Goal: Transaction & Acquisition: Purchase product/service

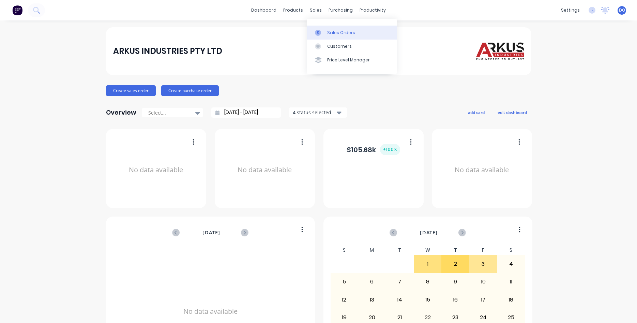
click at [331, 32] on div "Sales Orders" at bounding box center [341, 33] width 28 height 6
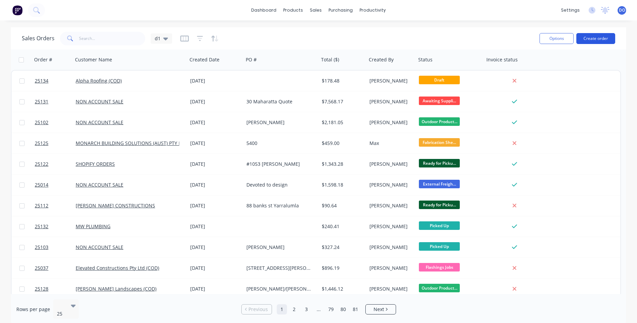
click at [594, 39] on button "Create order" at bounding box center [596, 38] width 39 height 11
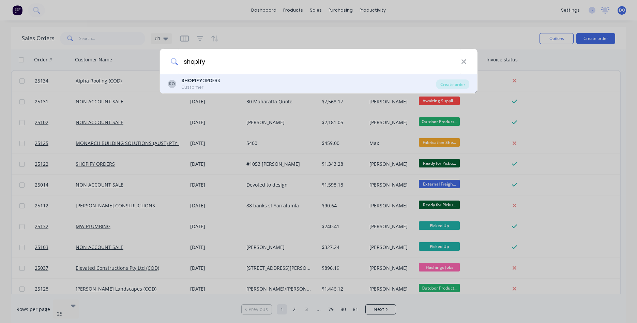
type input "shopify"
click at [194, 86] on div "Customer" at bounding box center [200, 87] width 39 height 6
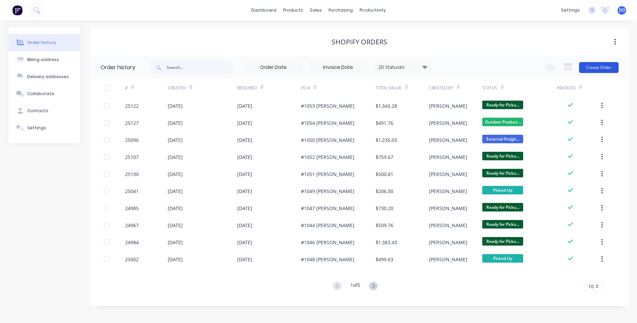
click at [601, 68] on button "Create Order" at bounding box center [599, 67] width 40 height 11
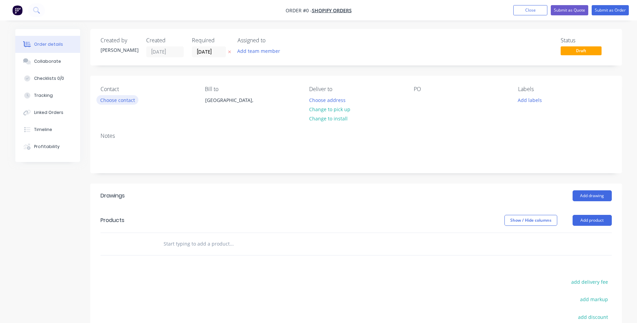
click at [128, 99] on button "Choose contact" at bounding box center [117, 99] width 42 height 9
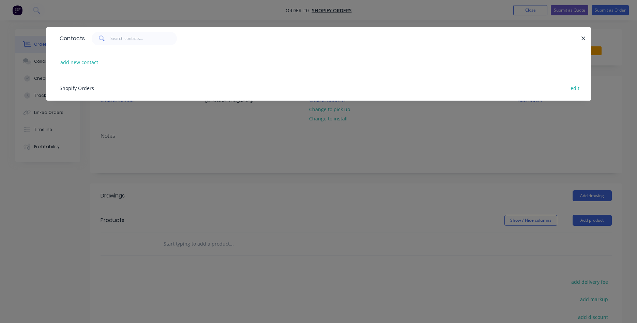
click at [75, 88] on span "Shopify Orders" at bounding box center [77, 88] width 34 height 6
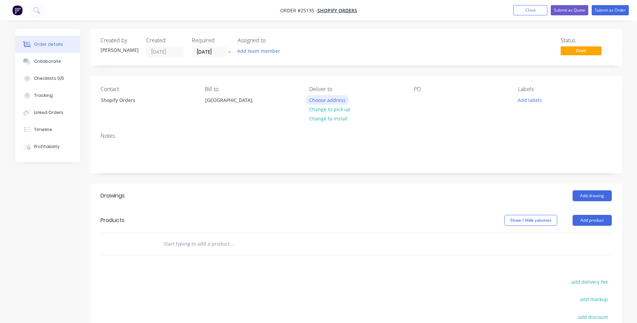
click at [332, 101] on button "Choose address" at bounding box center [328, 99] width 44 height 9
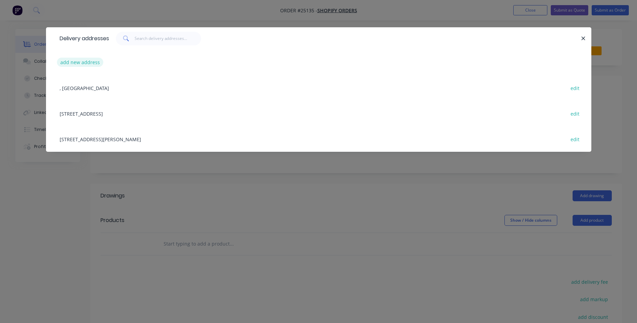
click at [85, 61] on button "add new address" at bounding box center [80, 62] width 47 height 9
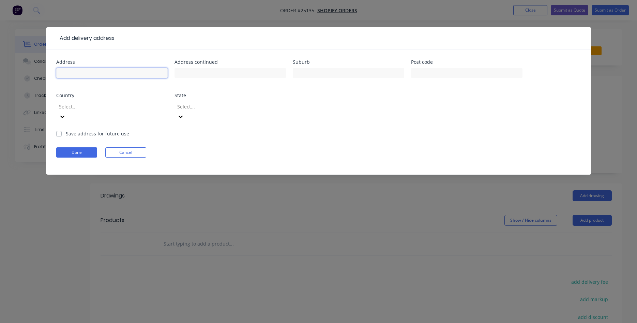
click at [96, 70] on input "text" at bounding box center [112, 73] width 112 height 10
type input "114b Eggleston Cres"
type input "Chifley"
type input "2606"
type input "a"
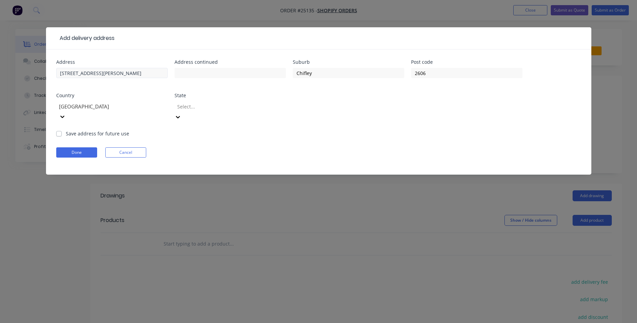
type input "a"
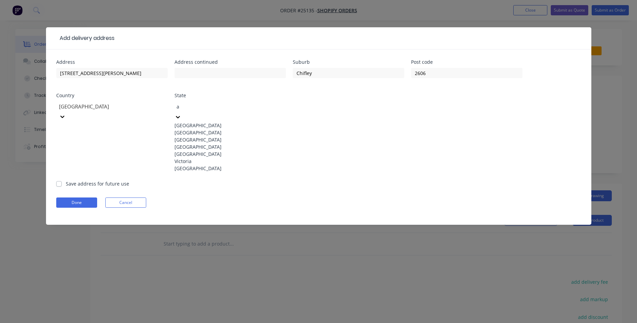
click at [216, 122] on div "Australian Capital Territory" at bounding box center [231, 125] width 112 height 7
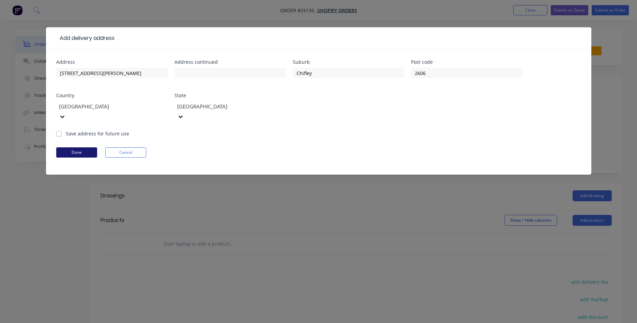
click at [87, 147] on button "Done" at bounding box center [76, 152] width 41 height 10
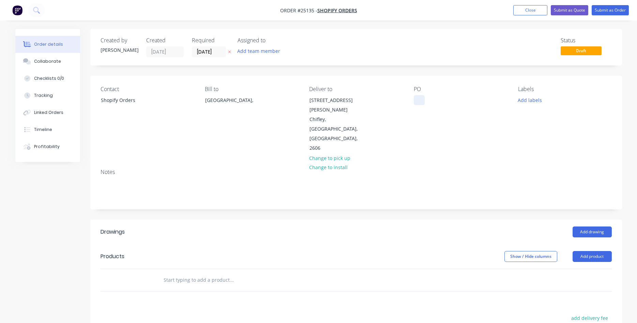
click at [421, 99] on div at bounding box center [419, 100] width 11 height 10
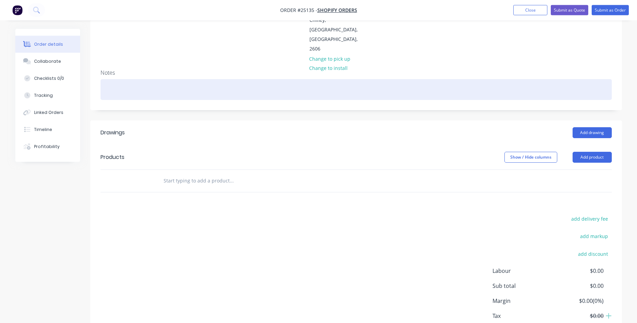
scroll to position [104, 0]
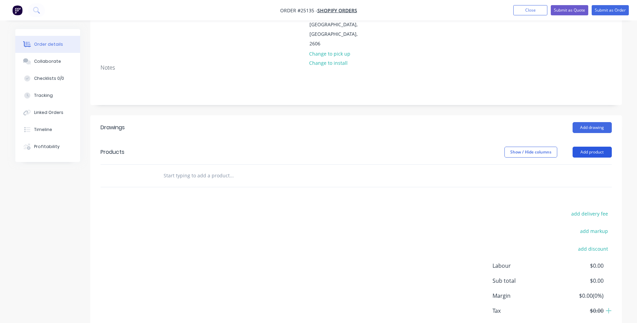
click at [588, 147] on button "Add product" at bounding box center [592, 152] width 39 height 11
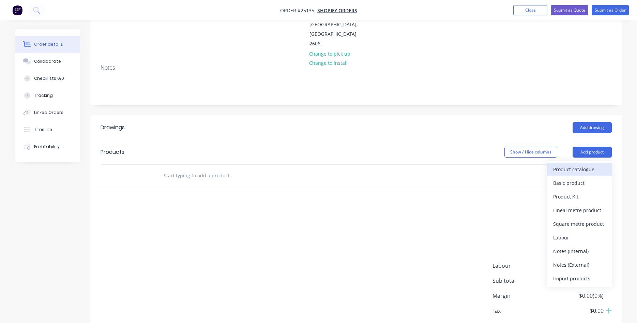
click at [570, 164] on div "Product catalogue" at bounding box center [579, 169] width 53 height 10
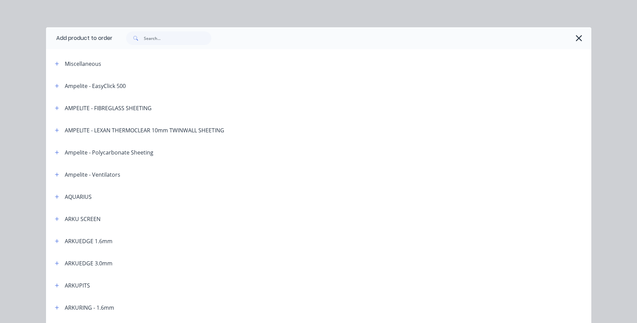
scroll to position [39, 0]
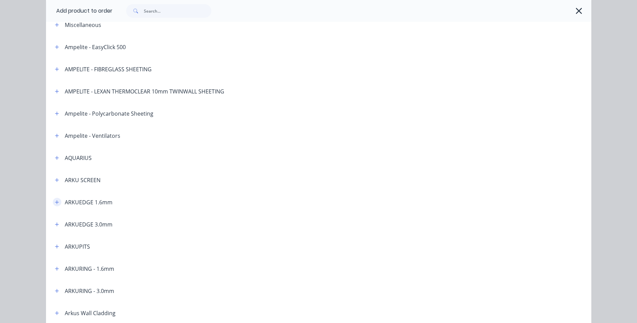
click at [57, 203] on icon "button" at bounding box center [57, 202] width 4 height 5
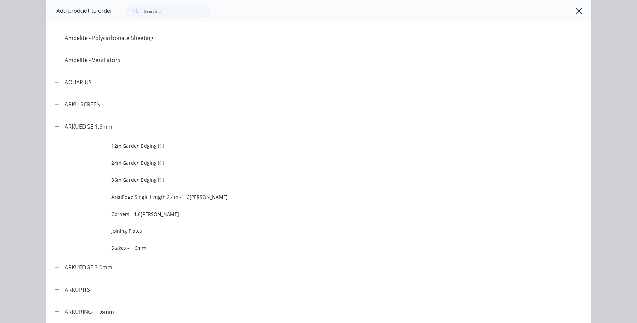
scroll to position [117, 0]
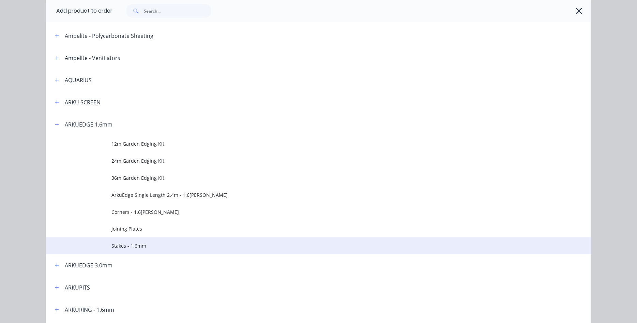
click at [123, 250] on td "Stakes - 1.6mm" at bounding box center [352, 245] width 480 height 17
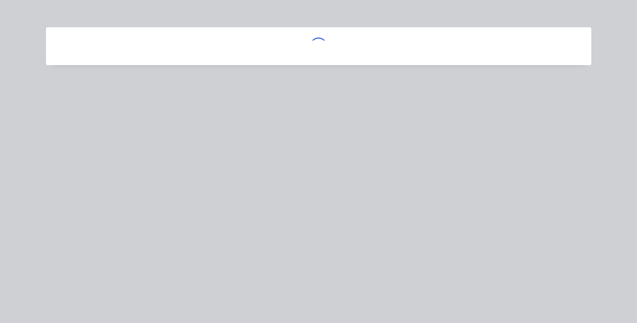
scroll to position [0, 0]
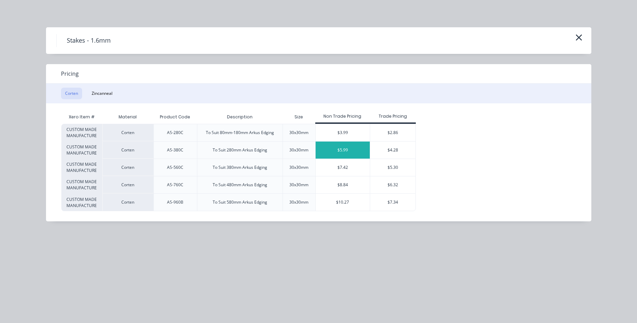
click at [346, 148] on div "$5.99" at bounding box center [343, 150] width 55 height 17
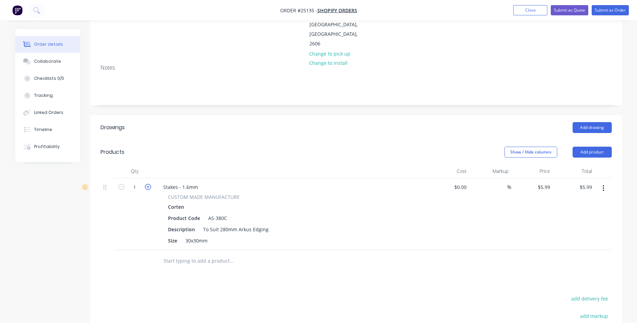
click at [148, 184] on icon "button" at bounding box center [148, 187] width 6 height 6
type input "2"
type input "$11.98"
click at [148, 184] on icon "button" at bounding box center [148, 187] width 6 height 6
type input "3"
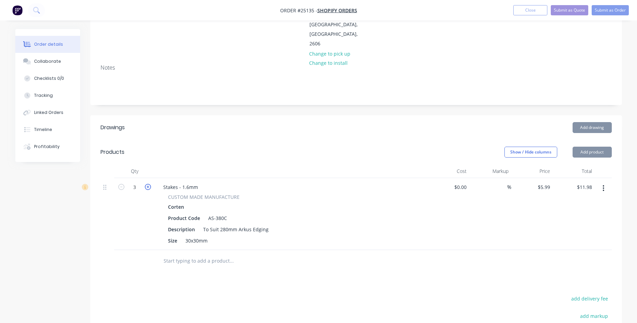
type input "$17.97"
click at [148, 184] on icon "button" at bounding box center [148, 187] width 6 height 6
type input "4"
type input "$23.96"
click at [148, 184] on icon "button" at bounding box center [148, 187] width 6 height 6
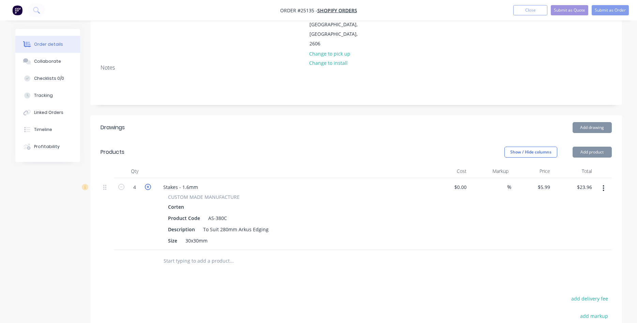
type input "5"
type input "$29.95"
click at [148, 184] on icon "button" at bounding box center [148, 187] width 6 height 6
type input "6"
type input "$35.94"
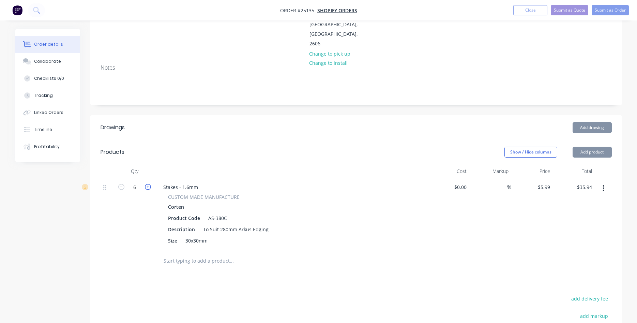
click at [148, 184] on icon "button" at bounding box center [148, 187] width 6 height 6
type input "7"
type input "$41.93"
click at [148, 184] on icon "button" at bounding box center [148, 187] width 6 height 6
type input "8"
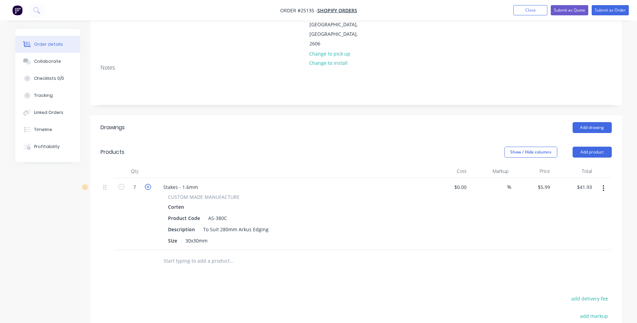
type input "$47.92"
click at [148, 184] on icon "button" at bounding box center [148, 187] width 6 height 6
type input "9"
type input "$53.91"
click at [148, 184] on icon "button" at bounding box center [148, 187] width 6 height 6
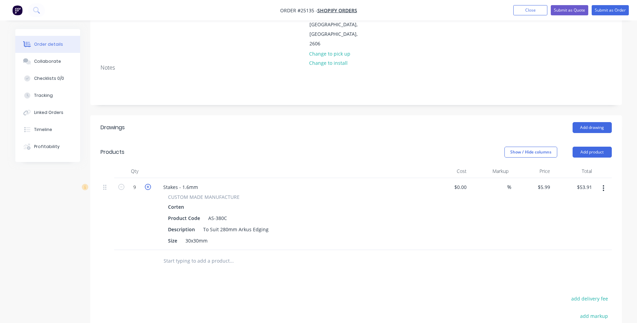
type input "10"
type input "$59.90"
click at [149, 184] on icon "button" at bounding box center [148, 187] width 6 height 6
type input "11"
type input "$65.89"
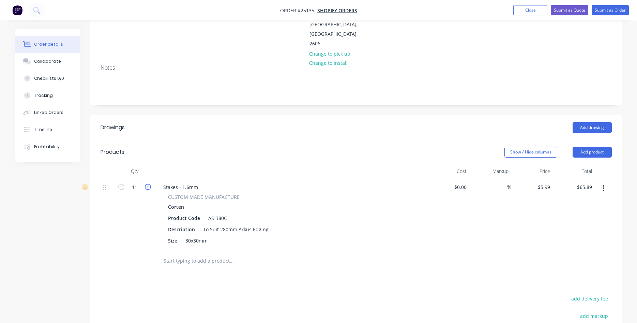
click at [149, 184] on icon "button" at bounding box center [148, 187] width 6 height 6
type input "12"
type input "$71.88"
click at [589, 147] on button "Add product" at bounding box center [592, 152] width 39 height 11
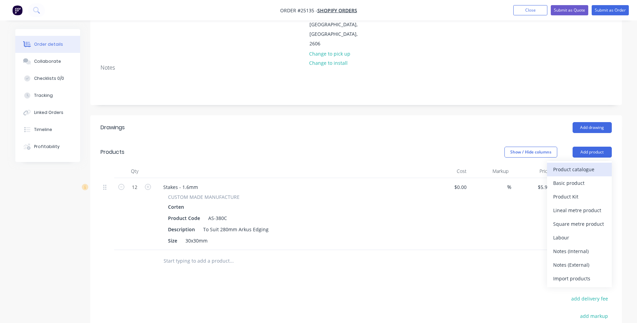
click at [569, 164] on div "Product catalogue" at bounding box center [579, 169] width 53 height 10
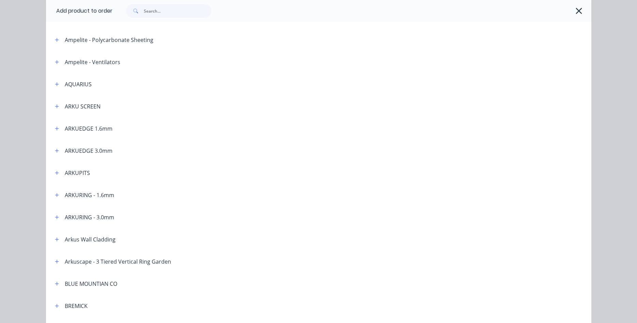
scroll to position [117, 0]
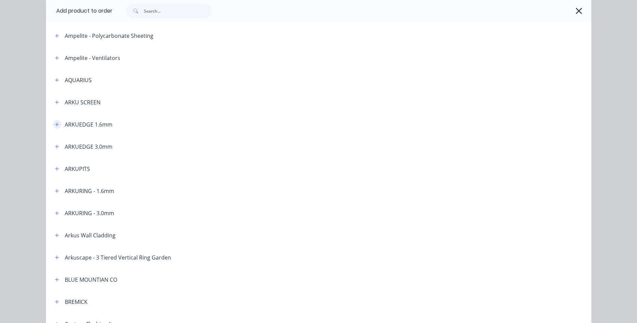
click at [57, 124] on icon "button" at bounding box center [57, 124] width 4 height 5
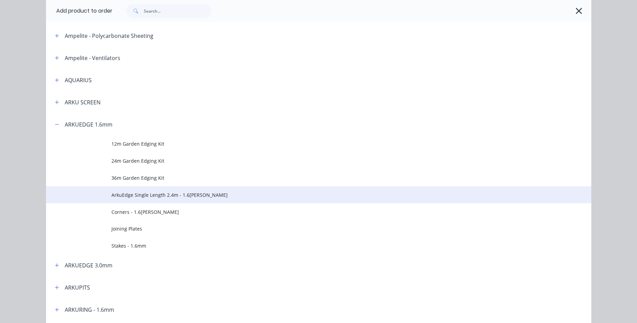
click at [154, 193] on span "ArkuEdge Single Length 2.4m - 1.6mm Corten" at bounding box center [304, 194] width 384 height 7
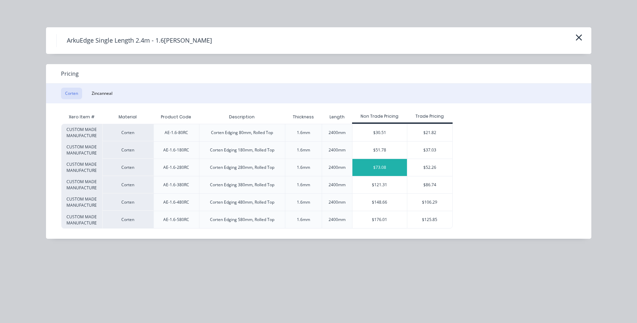
click at [380, 168] on div "$73.08" at bounding box center [380, 167] width 55 height 17
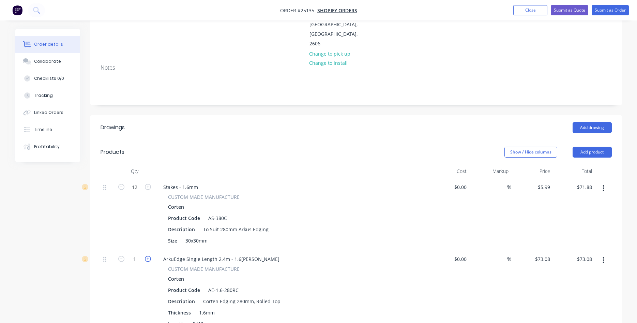
click at [148, 256] on icon "button" at bounding box center [148, 259] width 6 height 6
type input "2"
type input "$146.16"
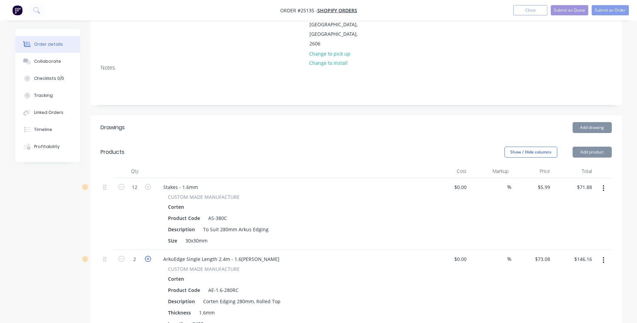
click at [148, 256] on icon "button" at bounding box center [148, 259] width 6 height 6
type input "3"
type input "$219.24"
click at [148, 256] on icon "button" at bounding box center [148, 259] width 6 height 6
type input "4"
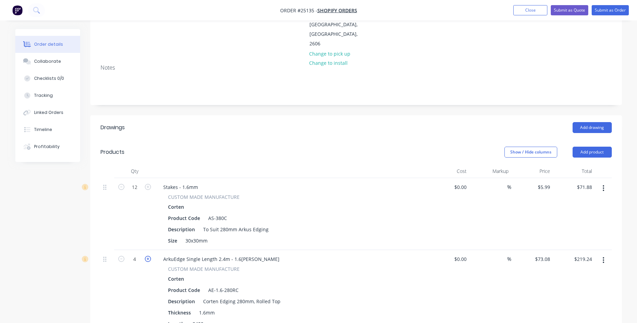
type input "$292.32"
click at [593, 147] on button "Add product" at bounding box center [592, 152] width 39 height 11
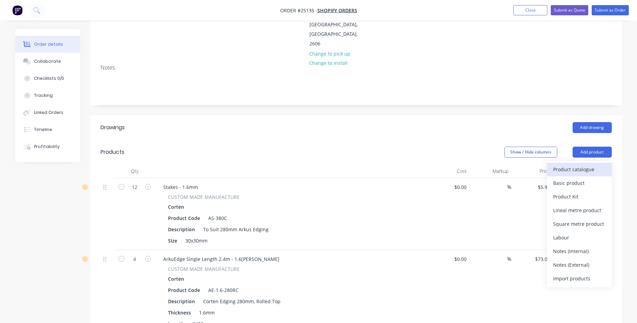
click at [561, 164] on div "Product catalogue" at bounding box center [579, 169] width 53 height 10
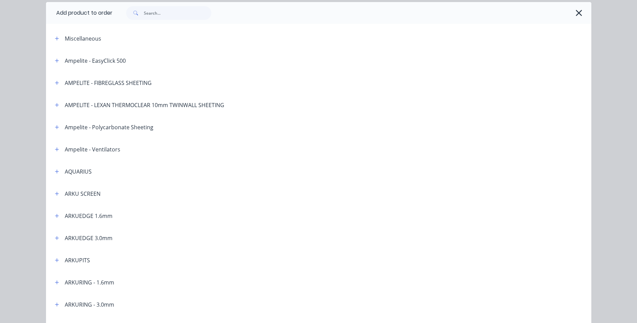
scroll to position [39, 0]
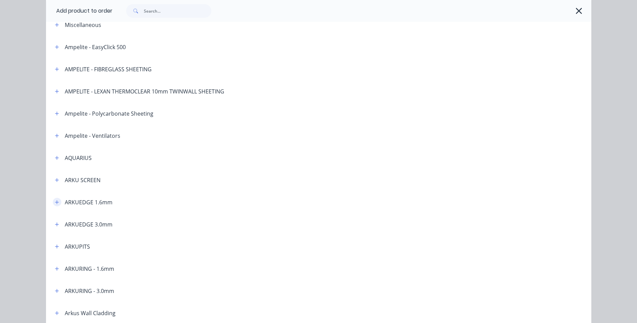
click at [56, 201] on icon "button" at bounding box center [57, 202] width 4 height 5
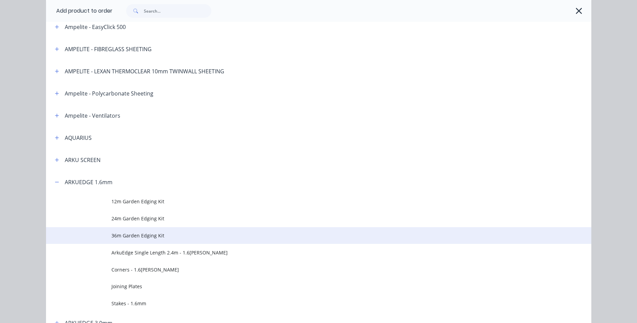
scroll to position [117, 0]
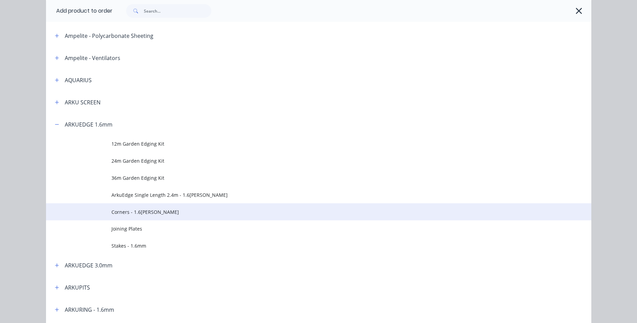
click at [142, 213] on span "Corners - 1.6mm Corten" at bounding box center [304, 211] width 384 height 7
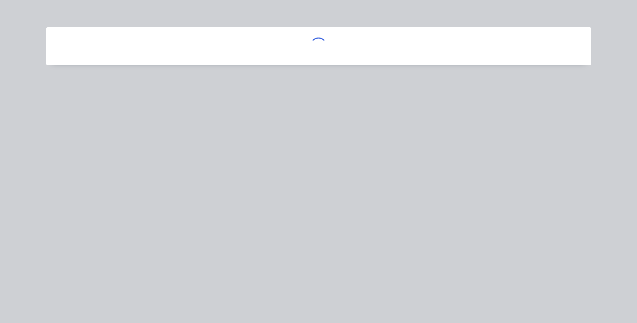
scroll to position [0, 0]
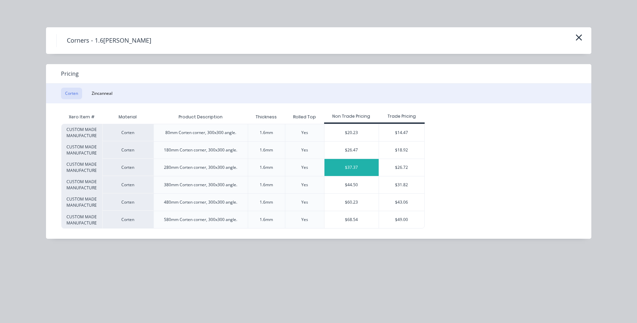
click at [360, 170] on div "$37.37" at bounding box center [352, 167] width 55 height 17
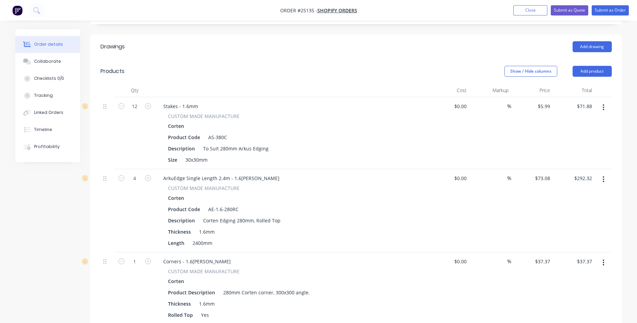
scroll to position [209, 0]
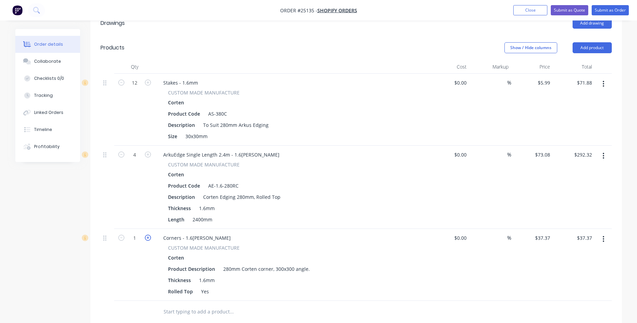
click at [148, 235] on icon "button" at bounding box center [148, 238] width 6 height 6
type input "2"
type input "$74.74"
click at [222, 233] on div "Corners - 1.6mm Corten" at bounding box center [197, 238] width 78 height 10
click at [423, 249] on div "CUSTOM MADE MANUFACTURE Corten Product Description 280mm Corten corner, 300x300…" at bounding box center [291, 270] width 267 height 52
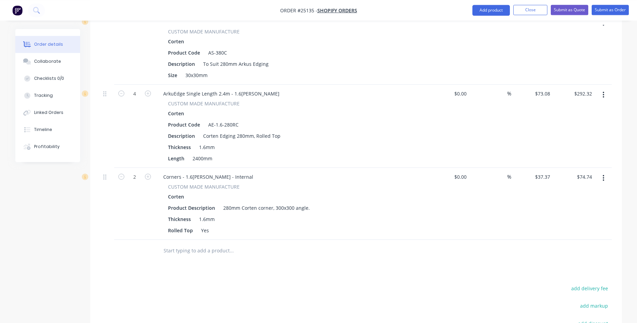
scroll to position [250, 0]
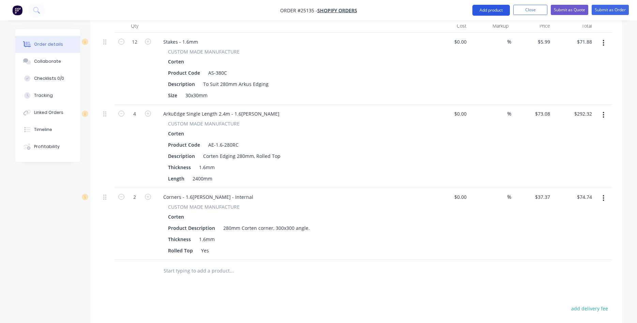
click at [491, 11] on button "Add product" at bounding box center [492, 10] width 38 height 11
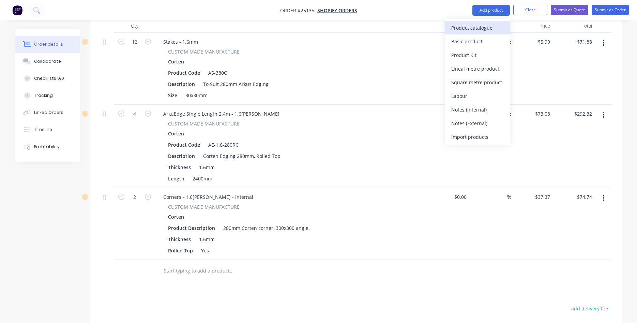
click at [464, 29] on div "Product catalogue" at bounding box center [477, 28] width 53 height 10
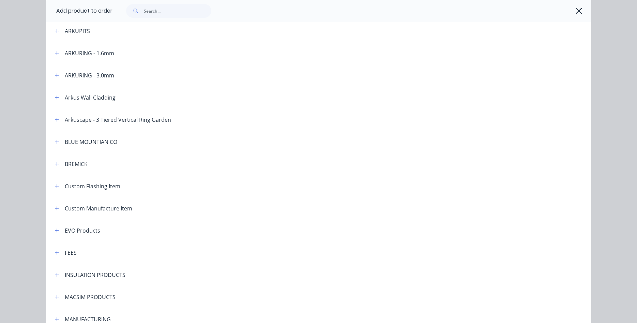
scroll to position [272, 0]
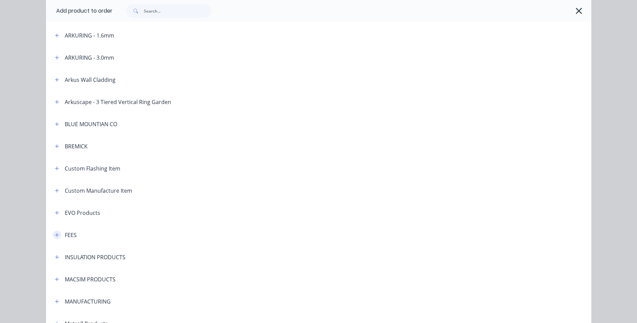
click at [59, 234] on button "button" at bounding box center [57, 235] width 9 height 9
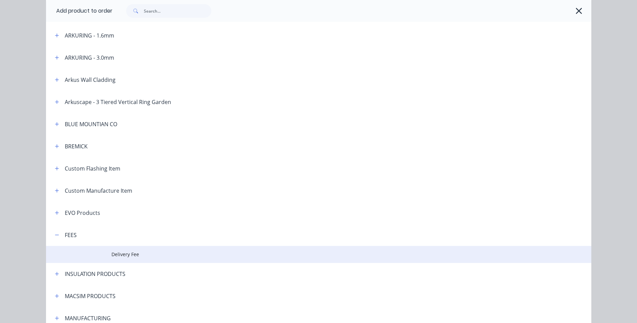
click at [131, 255] on span "Delivery Fee" at bounding box center [304, 254] width 384 height 7
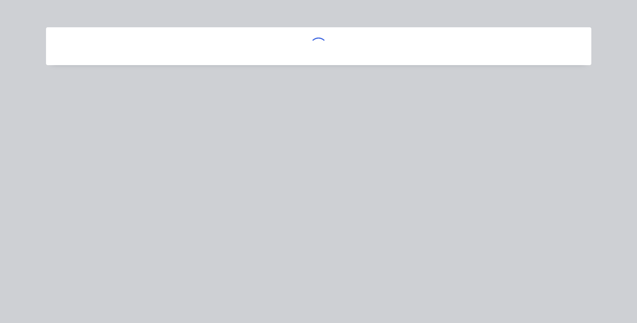
scroll to position [0, 0]
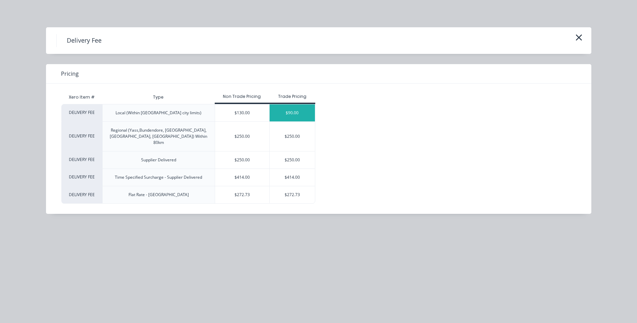
click at [280, 111] on div "$90.00" at bounding box center [292, 112] width 45 height 17
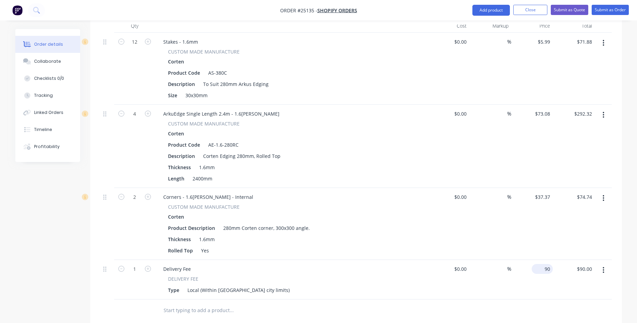
click at [537, 264] on input "90" at bounding box center [544, 269] width 18 height 10
type input "$82.22"
type input "82.22"
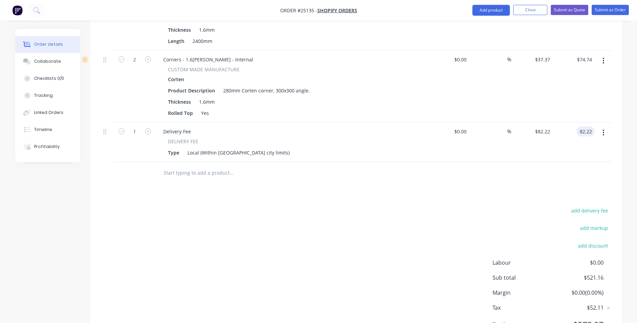
scroll to position [393, 0]
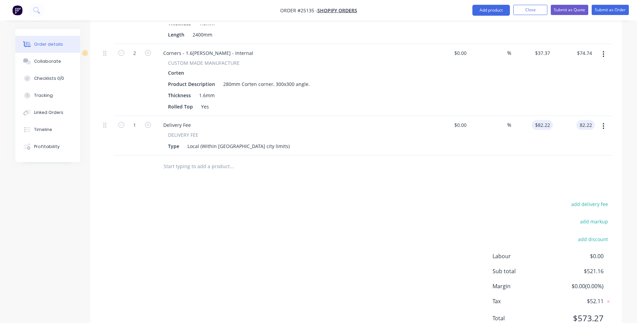
type input "82.22"
type input "$82.22"
click at [550, 120] on input "82.22" at bounding box center [545, 125] width 16 height 10
type input "$90.90"
type input "90.90"
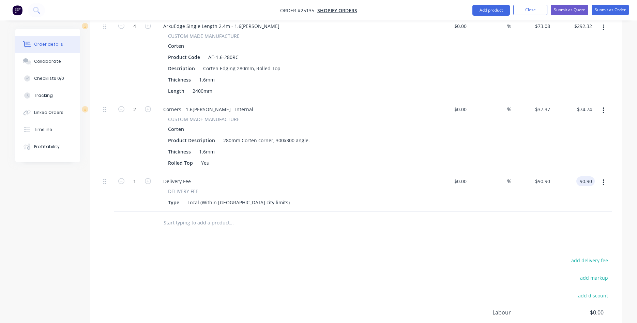
scroll to position [324, 0]
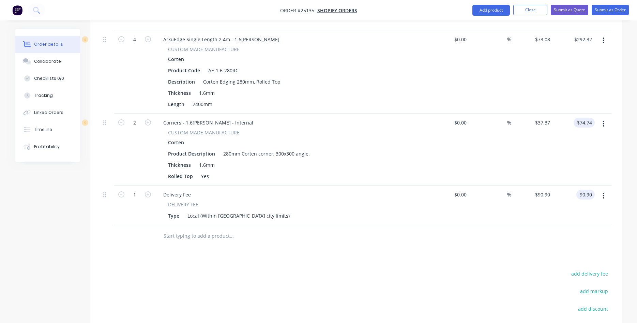
type input "74.74"
type input "$90.90"
click at [591, 118] on input "74.74" at bounding box center [587, 123] width 16 height 10
type input "$74.76"
type input "$37.38"
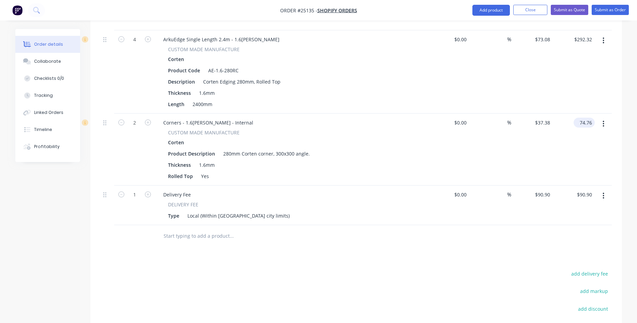
click at [591, 118] on input "74.76" at bounding box center [586, 123] width 18 height 10
click at [592, 118] on input "74.76" at bounding box center [587, 123] width 16 height 10
type input "$74.77"
type input "$37.385"
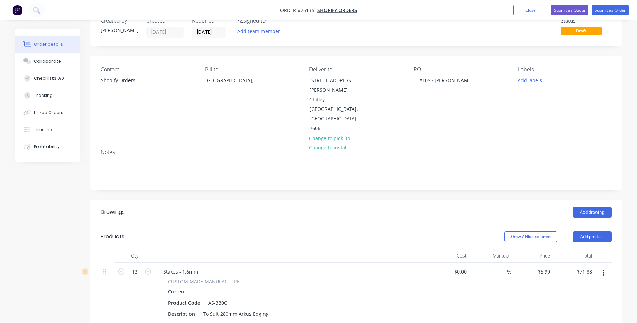
scroll to position [0, 0]
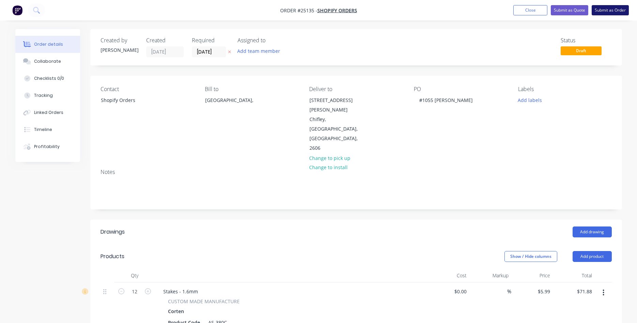
click at [608, 11] on button "Submit as Order" at bounding box center [610, 10] width 37 height 10
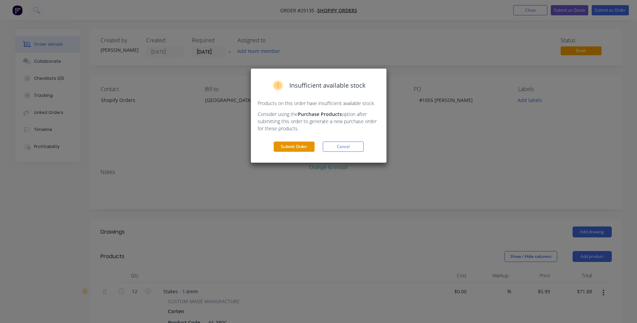
click at [297, 144] on button "Submit Order" at bounding box center [294, 147] width 41 height 10
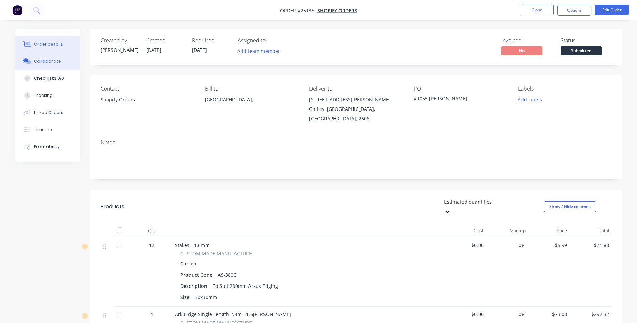
click at [46, 62] on div "Collaborate" at bounding box center [47, 61] width 27 height 6
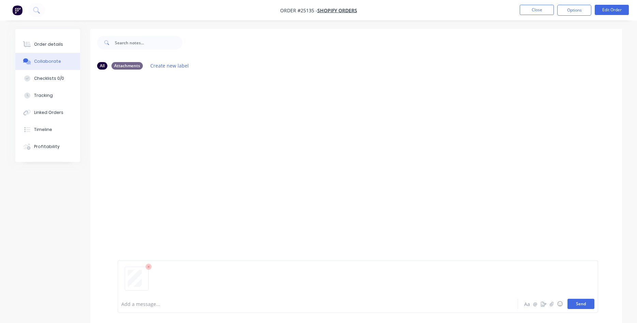
click at [588, 304] on button "Send" at bounding box center [581, 304] width 27 height 10
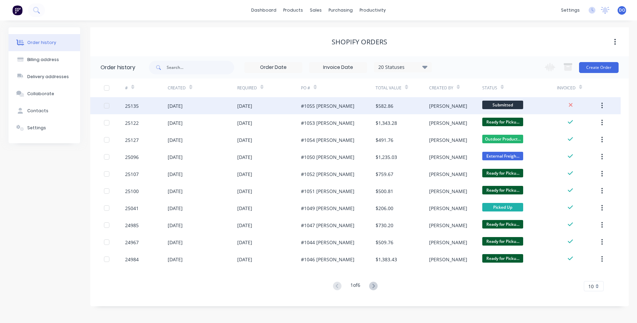
click at [452, 108] on div "[PERSON_NAME]" at bounding box center [455, 105] width 53 height 17
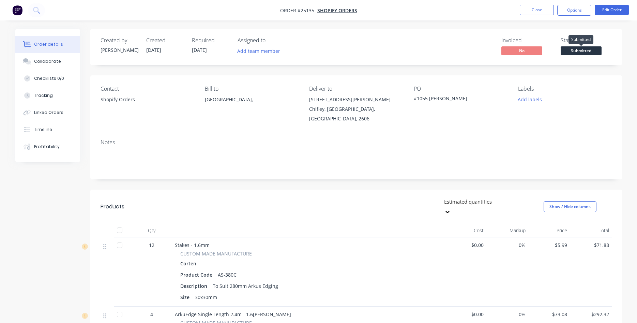
click at [580, 51] on span "Submitted" at bounding box center [581, 50] width 41 height 9
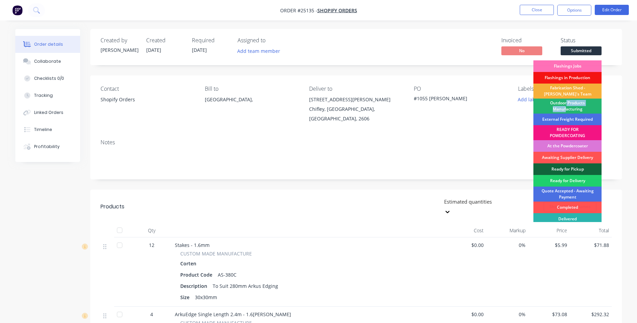
click at [566, 106] on div "Outdoor Products Manufacturing" at bounding box center [568, 106] width 68 height 15
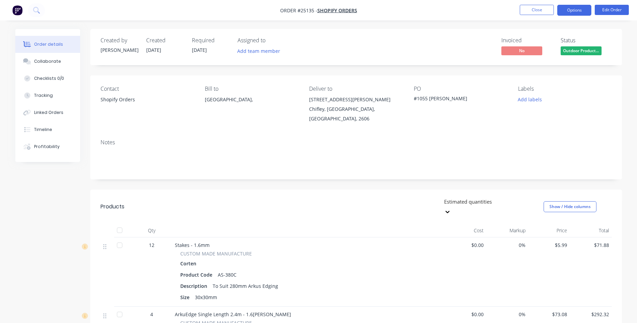
click at [574, 10] on button "Options" at bounding box center [575, 10] width 34 height 11
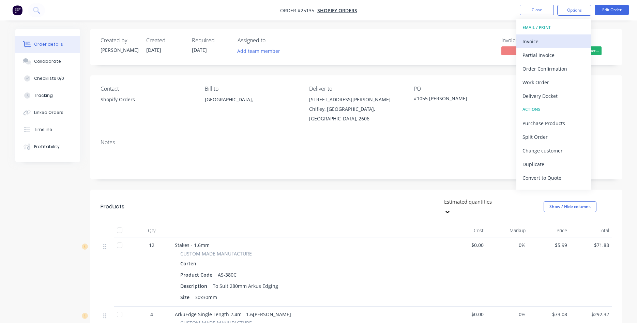
click at [536, 40] on div "Invoice" at bounding box center [554, 41] width 63 height 10
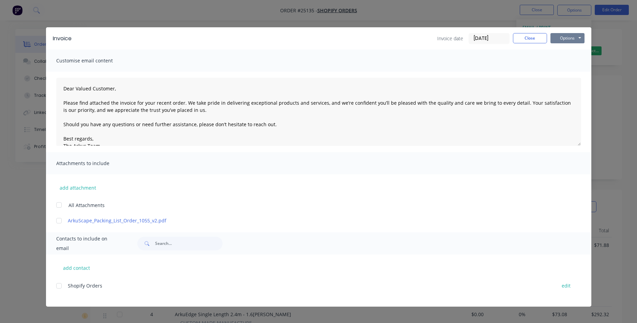
click at [557, 37] on button "Options" at bounding box center [568, 38] width 34 height 10
click at [568, 63] on button "Print" at bounding box center [573, 61] width 44 height 11
click at [530, 37] on button "Close" at bounding box center [530, 38] width 34 height 10
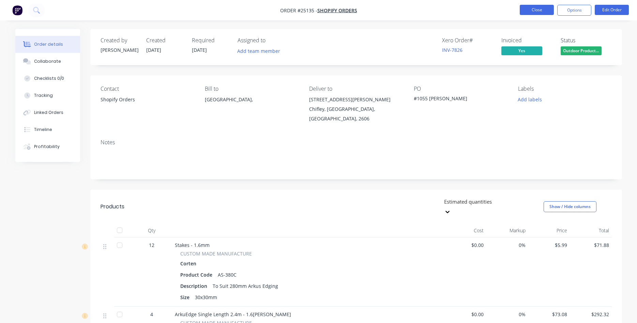
click at [537, 13] on button "Close" at bounding box center [537, 10] width 34 height 10
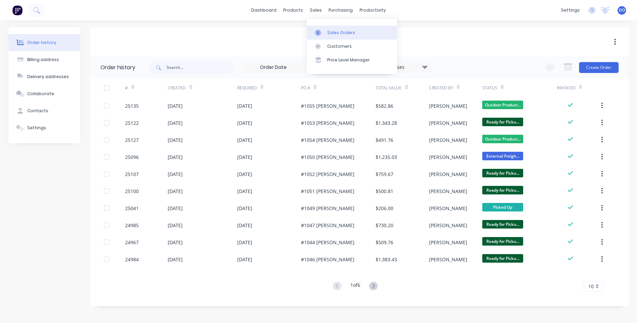
click at [332, 30] on div "Sales Orders" at bounding box center [341, 33] width 28 height 6
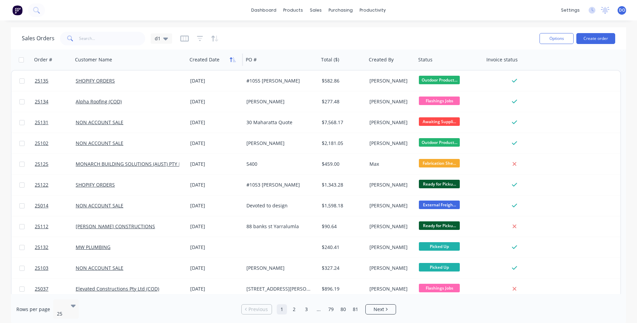
drag, startPoint x: 228, startPoint y: 59, endPoint x: 233, endPoint y: 60, distance: 5.2
click at [233, 60] on button "button" at bounding box center [233, 60] width 10 height 10
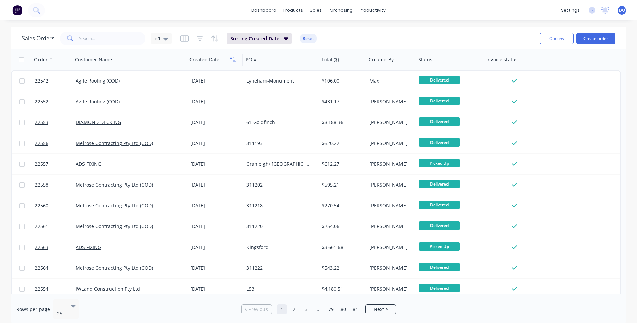
click at [231, 60] on icon "button" at bounding box center [231, 59] width 2 height 5
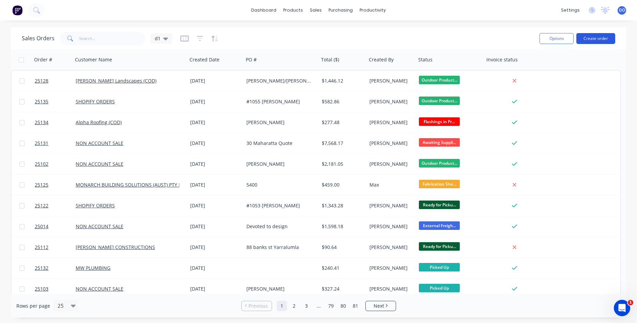
click at [593, 36] on button "Create order" at bounding box center [596, 38] width 39 height 11
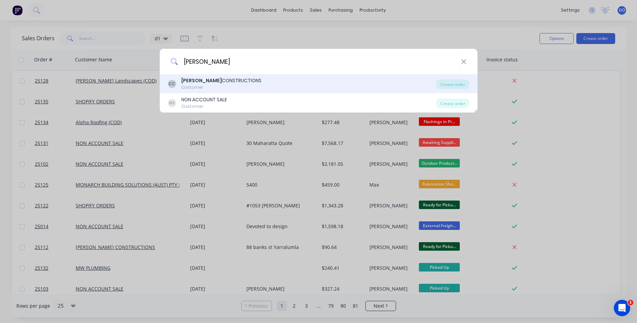
type input "[PERSON_NAME]"
click at [233, 83] on div "[PERSON_NAME] CONSTRUCTIONS" at bounding box center [221, 80] width 80 height 7
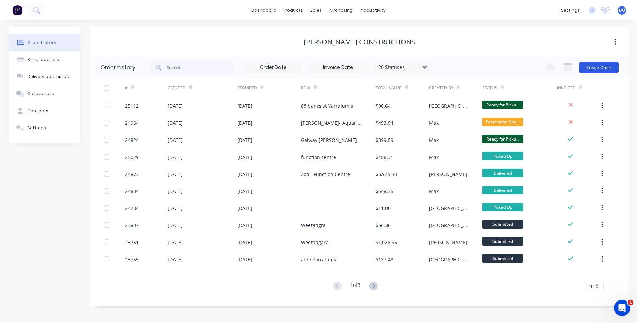
click at [601, 69] on button "Create Order" at bounding box center [599, 67] width 40 height 11
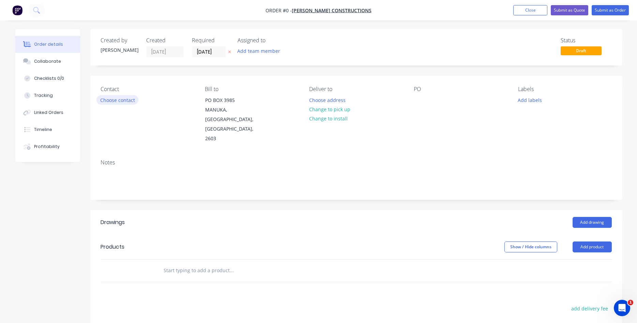
click at [125, 100] on button "Choose contact" at bounding box center [117, 99] width 42 height 9
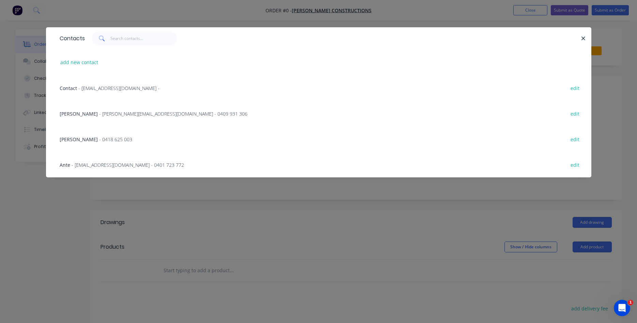
click at [99, 138] on span "- 0418 625 003" at bounding box center [115, 139] width 33 height 6
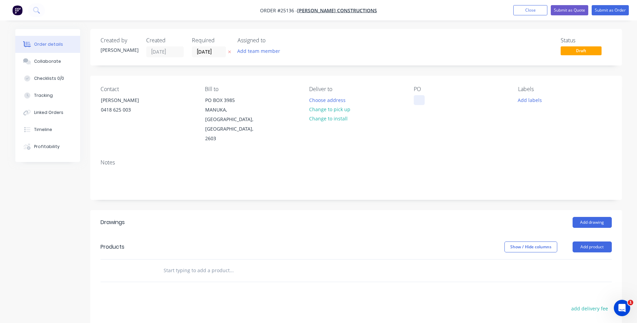
click at [415, 100] on div at bounding box center [419, 100] width 11 height 10
click at [591, 241] on button "Add product" at bounding box center [592, 246] width 39 height 11
click at [567, 259] on div "Product catalogue" at bounding box center [579, 264] width 53 height 10
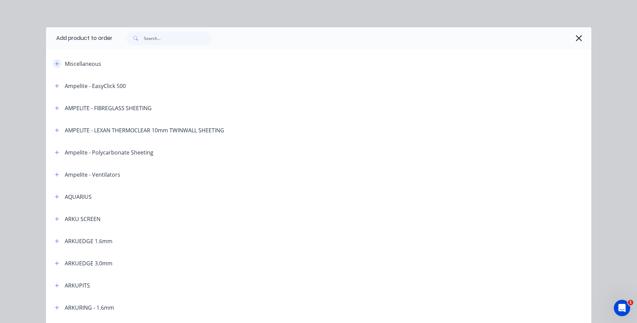
click at [59, 66] on icon "button" at bounding box center [57, 63] width 4 height 5
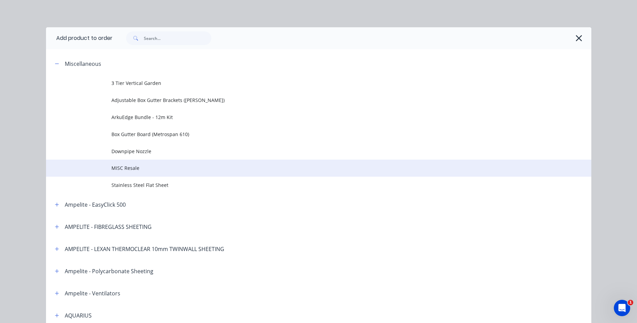
click at [125, 163] on td "MISC Resale" at bounding box center [352, 168] width 480 height 17
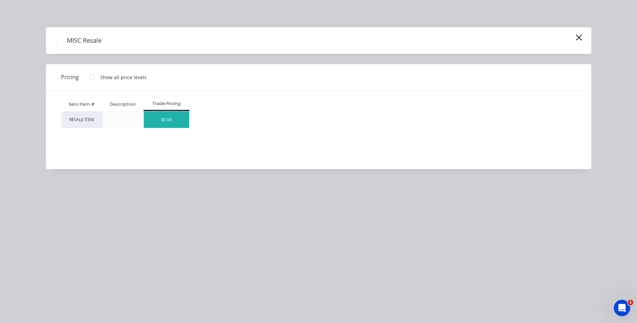
click at [170, 120] on div "$0.00" at bounding box center [166, 120] width 45 height 16
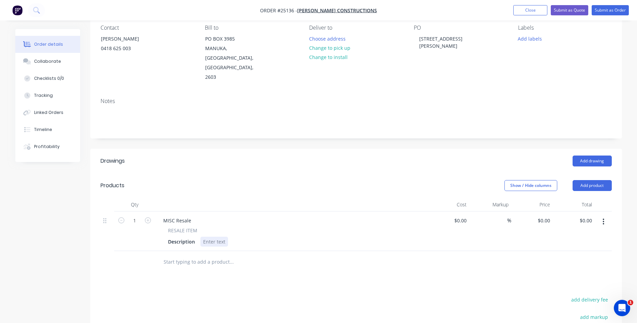
scroll to position [70, 0]
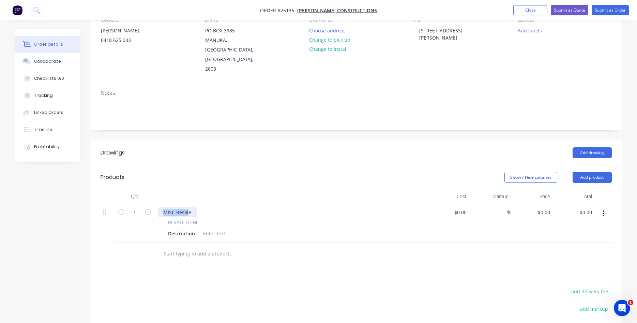
drag, startPoint x: 189, startPoint y: 204, endPoint x: 158, endPoint y: 187, distance: 34.6
click at [158, 207] on div "MISC Resale" at bounding box center [177, 212] width 39 height 10
drag, startPoint x: 296, startPoint y: 204, endPoint x: 300, endPoint y: 201, distance: 4.9
click at [300, 207] on div "100mm Cool Room Panel (Ausdeck) Flat Surfmist both sides" at bounding box center [231, 212] width 146 height 10
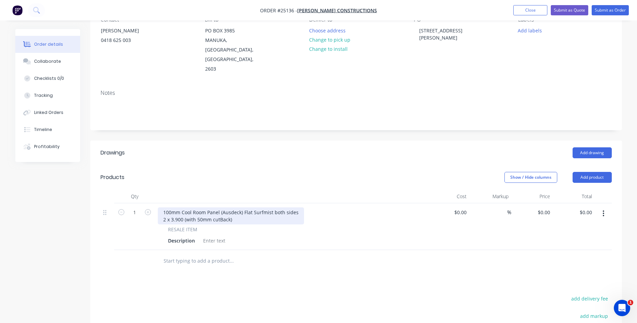
click at [222, 212] on div "100mm Cool Room Panel (Ausdeck) Flat Surfmist both sides 2 x 3.900 (with 50mm c…" at bounding box center [231, 215] width 146 height 17
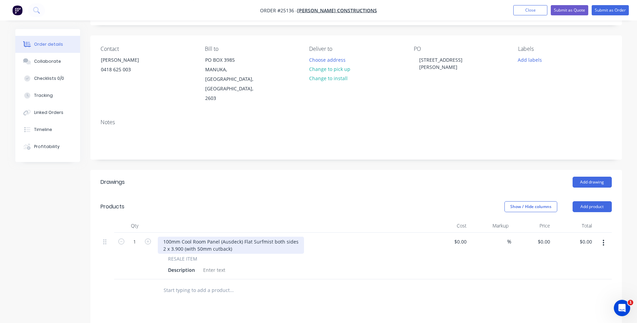
scroll to position [0, 0]
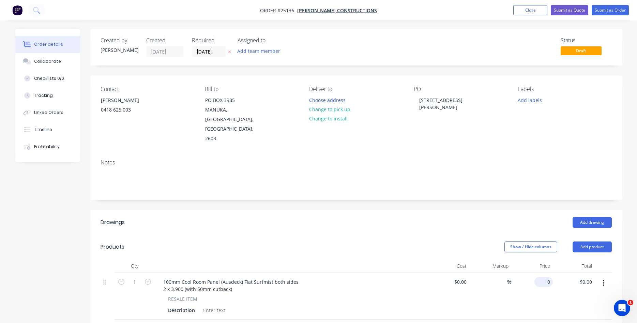
click at [540, 277] on input "0" at bounding box center [545, 282] width 16 height 10
type input "$1,345.40"
click at [609, 9] on button "Submit as Order" at bounding box center [610, 10] width 37 height 10
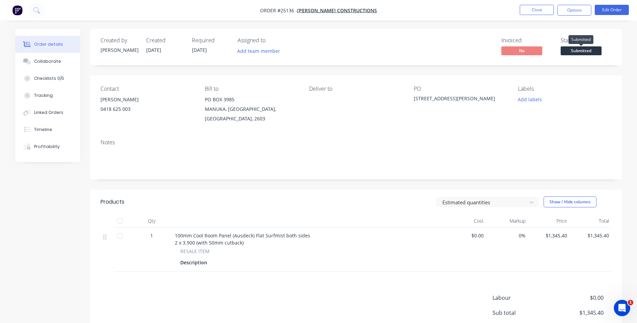
click at [577, 49] on span "Submitted" at bounding box center [581, 50] width 41 height 9
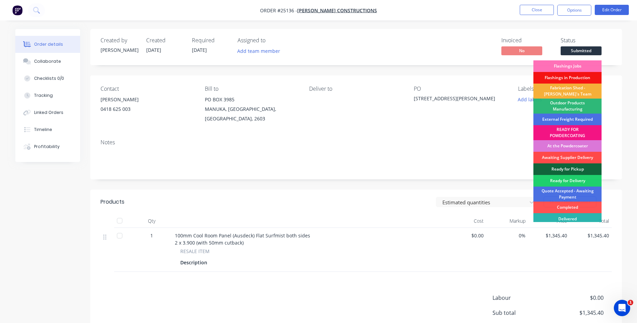
click at [574, 156] on div "Awaiting Supplier Delivery" at bounding box center [568, 158] width 68 height 12
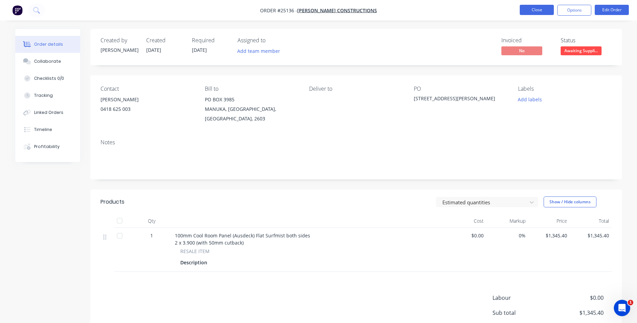
click at [532, 9] on button "Close" at bounding box center [537, 10] width 34 height 10
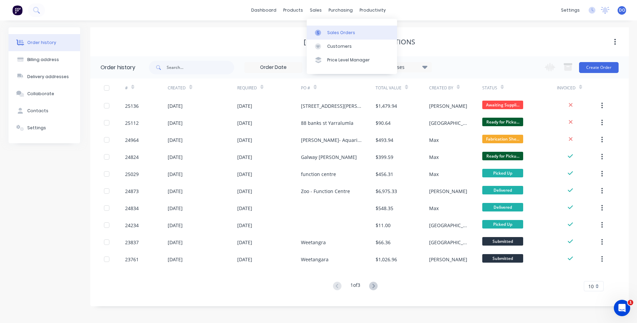
click at [336, 33] on div "Sales Orders" at bounding box center [341, 33] width 28 height 6
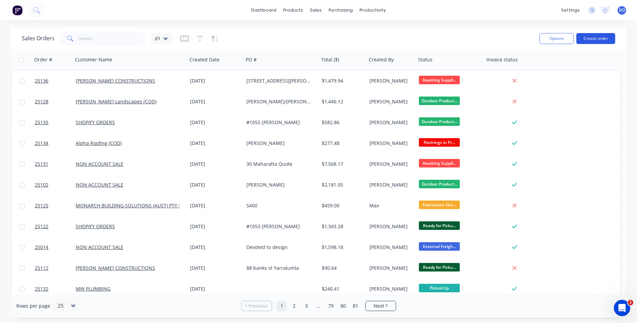
click at [592, 40] on button "Create order" at bounding box center [596, 38] width 39 height 11
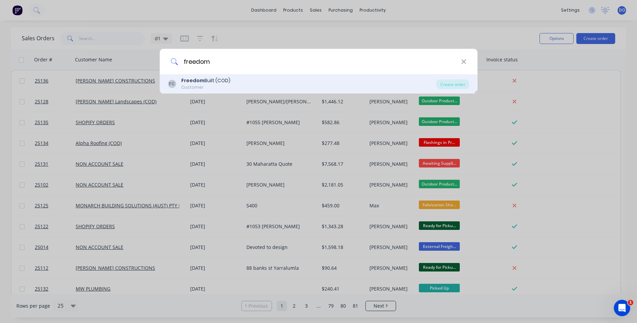
type input "freedom"
click at [198, 80] on b "Freedom" at bounding box center [192, 80] width 23 height 7
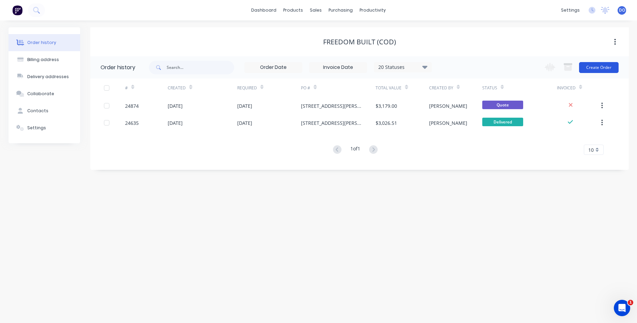
click at [604, 68] on button "Create Order" at bounding box center [599, 67] width 40 height 11
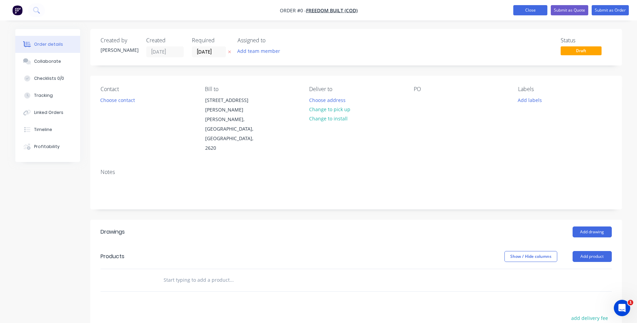
click at [531, 7] on button "Close" at bounding box center [531, 10] width 34 height 10
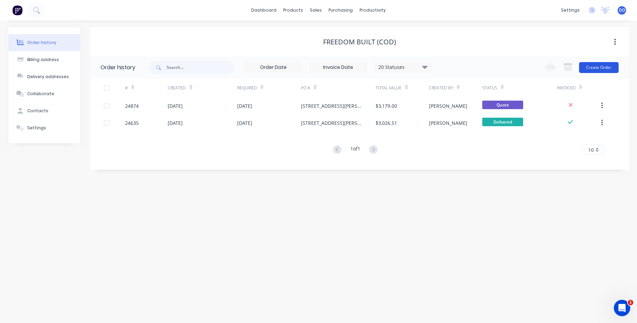
click at [596, 66] on button "Create Order" at bounding box center [599, 67] width 40 height 11
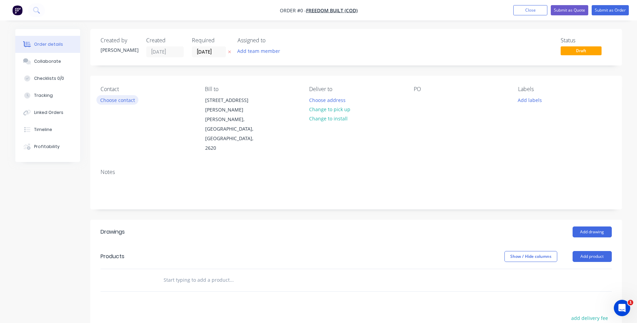
click at [124, 99] on button "Choose contact" at bounding box center [117, 99] width 42 height 9
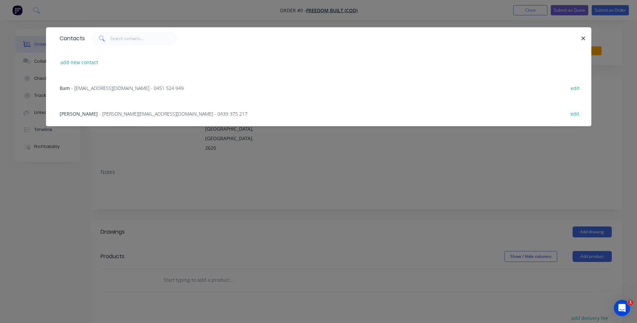
click at [99, 112] on span "- [PERSON_NAME][EMAIL_ADDRESS][DOMAIN_NAME] - 0439 375 217" at bounding box center [173, 113] width 148 height 6
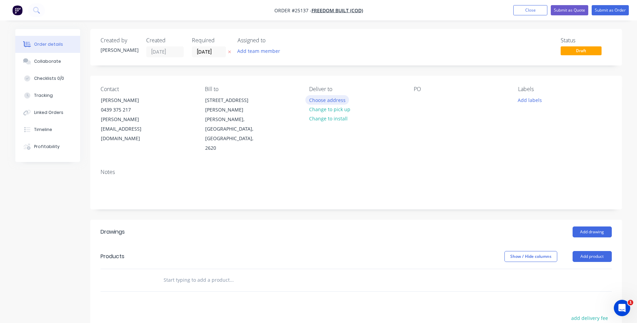
click at [335, 98] on button "Choose address" at bounding box center [328, 99] width 44 height 9
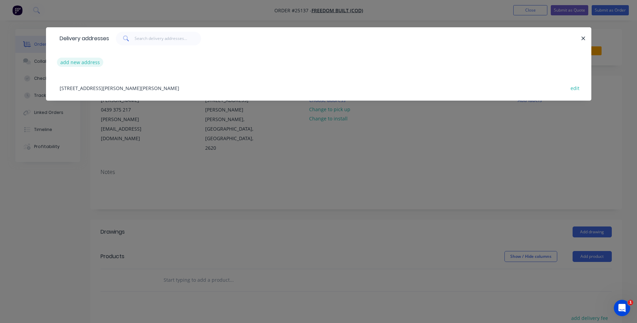
click at [79, 59] on button "add new address" at bounding box center [80, 62] width 47 height 9
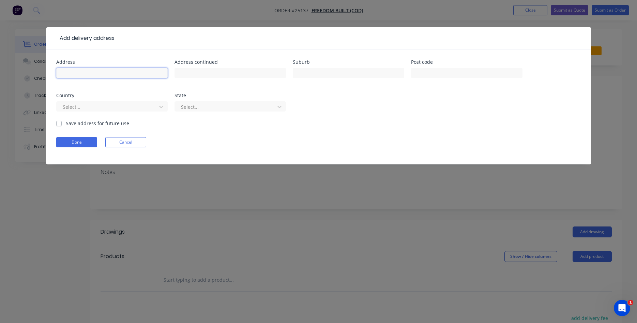
click at [94, 75] on input "text" at bounding box center [112, 73] width 112 height 10
type input "[STREET_ADDRESS][PERSON_NAME]"
type input "[PERSON_NAME]"
click at [68, 139] on button "Done" at bounding box center [76, 142] width 41 height 10
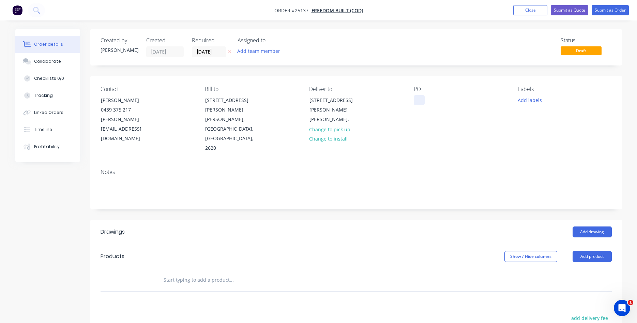
click at [419, 101] on div at bounding box center [419, 100] width 11 height 10
click at [591, 251] on button "Add product" at bounding box center [592, 256] width 39 height 11
click at [574, 269] on div "Product catalogue" at bounding box center [579, 274] width 53 height 10
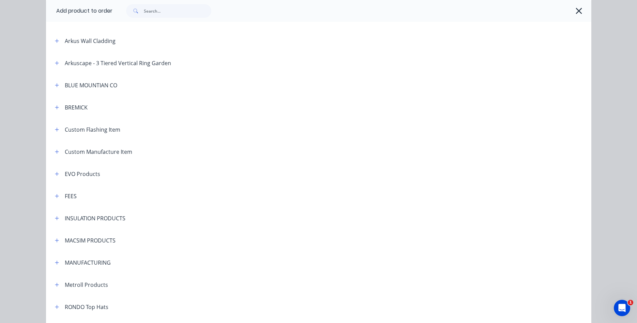
scroll to position [350, 0]
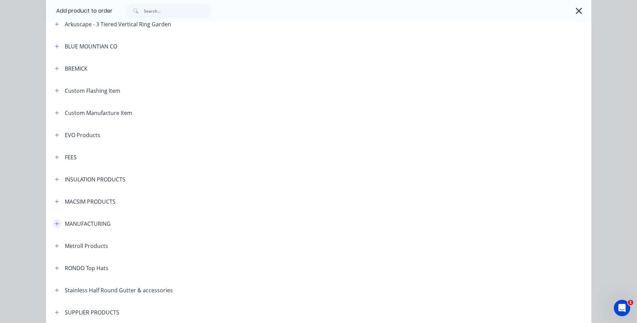
click at [57, 226] on icon "button" at bounding box center [57, 223] width 4 height 5
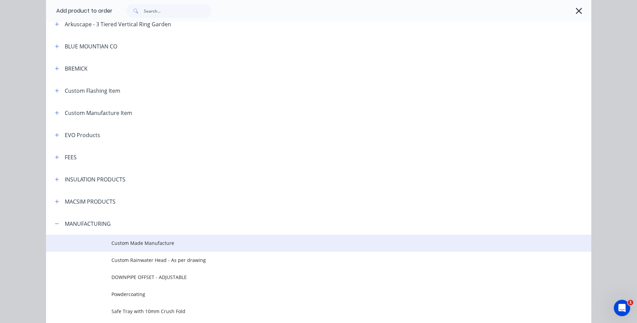
click at [150, 244] on span "Custom Made Manufacture" at bounding box center [304, 242] width 384 height 7
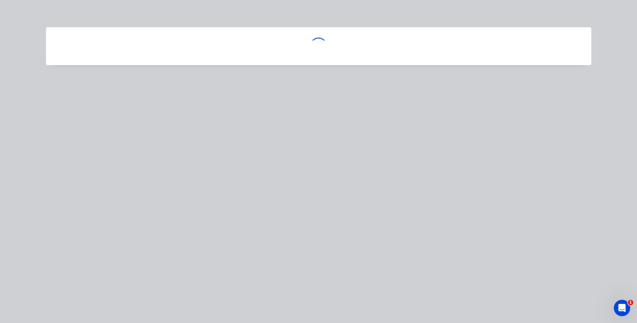
scroll to position [0, 0]
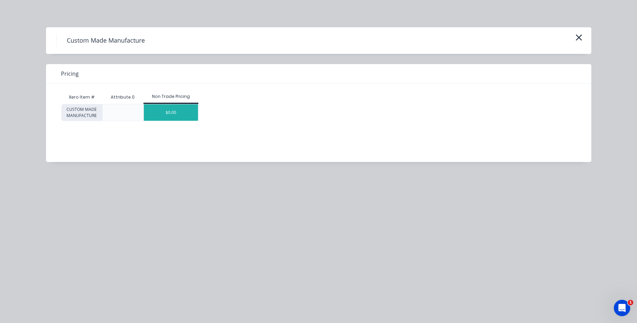
click at [169, 110] on div "$0.00" at bounding box center [171, 112] width 54 height 16
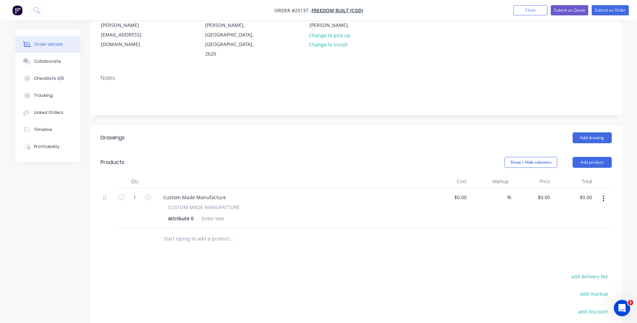
scroll to position [104, 0]
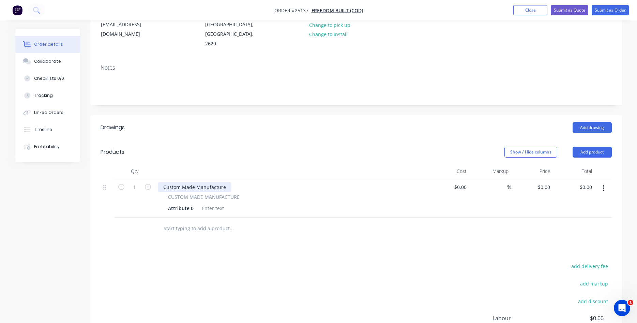
click at [222, 182] on div "Custom Made Manufacture" at bounding box center [195, 187] width 74 height 10
drag, startPoint x: 227, startPoint y: 165, endPoint x: 153, endPoint y: 169, distance: 74.1
click at [158, 182] on div "Custom Made Manufacture" at bounding box center [195, 187] width 74 height 10
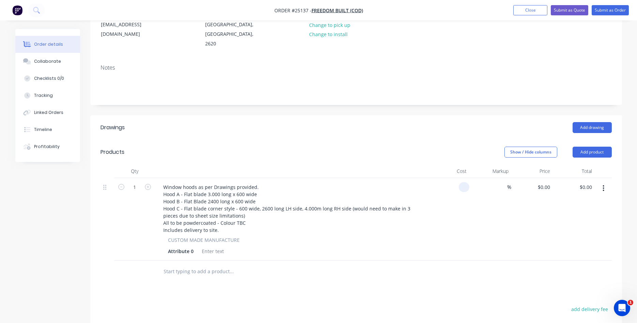
click at [466, 182] on input at bounding box center [466, 187] width 8 height 10
type input "$4,860.00"
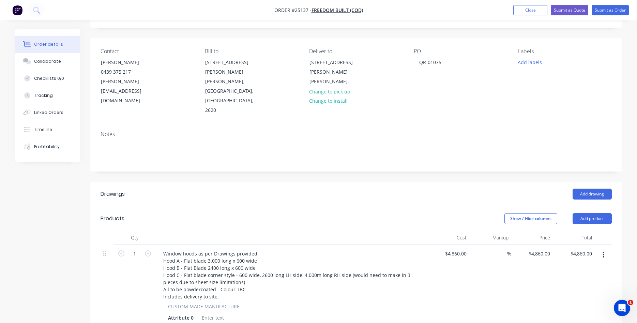
scroll to position [0, 0]
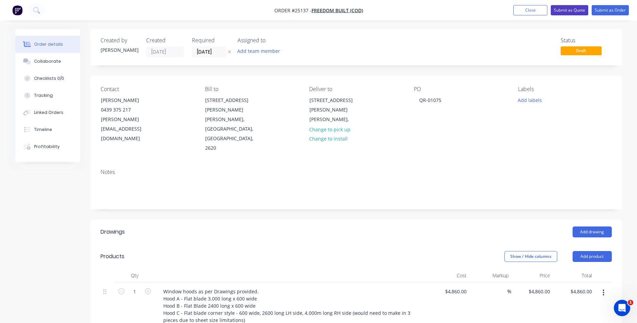
click at [571, 12] on button "Submit as Quote" at bounding box center [570, 10] width 38 height 10
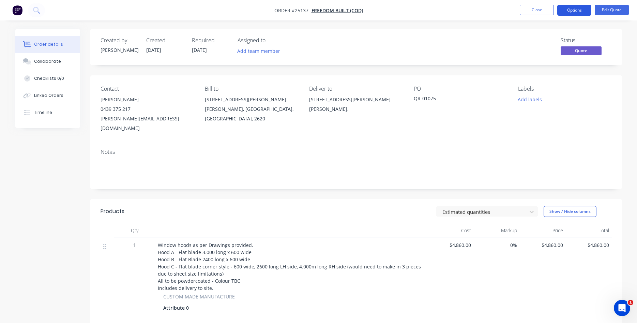
click at [569, 12] on button "Options" at bounding box center [575, 10] width 34 height 11
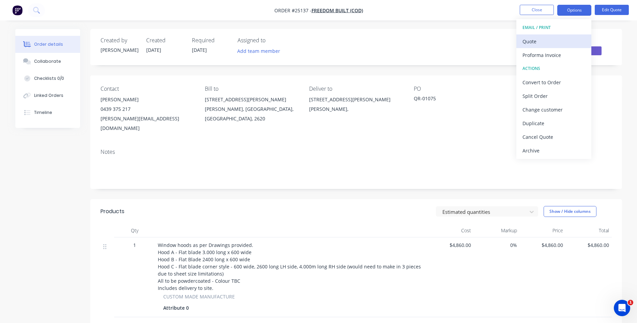
click at [547, 38] on div "Quote" at bounding box center [554, 41] width 63 height 10
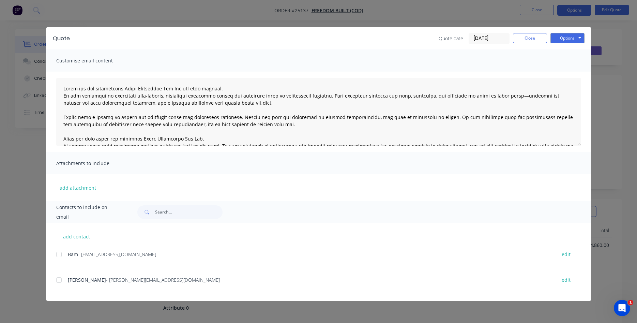
click at [60, 282] on div at bounding box center [59, 280] width 14 height 14
click at [559, 40] on button "Options" at bounding box center [568, 38] width 34 height 10
click at [570, 72] on button "Email" at bounding box center [573, 72] width 44 height 11
click at [525, 39] on button "Close" at bounding box center [530, 38] width 34 height 10
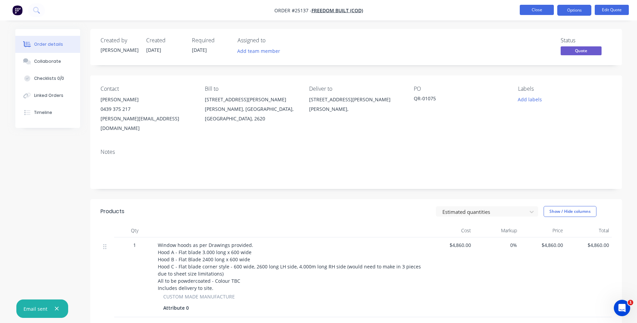
click at [537, 9] on button "Close" at bounding box center [537, 10] width 34 height 10
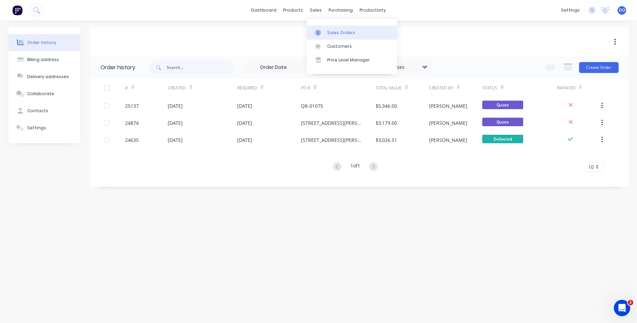
click at [332, 33] on div "Sales Orders" at bounding box center [341, 33] width 28 height 6
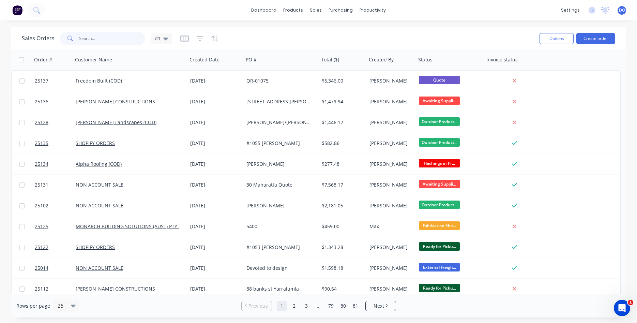
click at [113, 41] on input "text" at bounding box center [112, 39] width 66 height 14
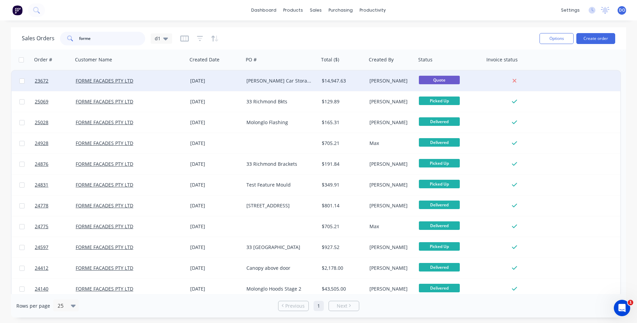
type input "forme"
click at [193, 83] on div "[DATE]" at bounding box center [215, 80] width 51 height 7
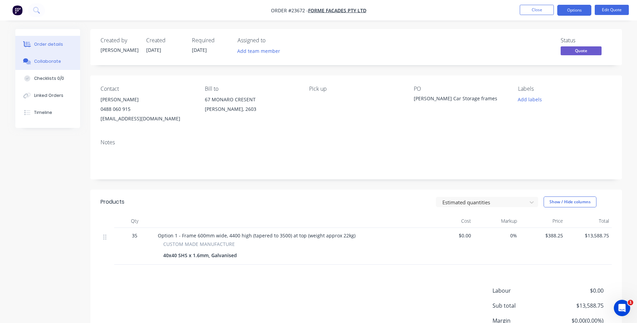
click at [48, 58] on div "Collaborate" at bounding box center [47, 61] width 27 height 6
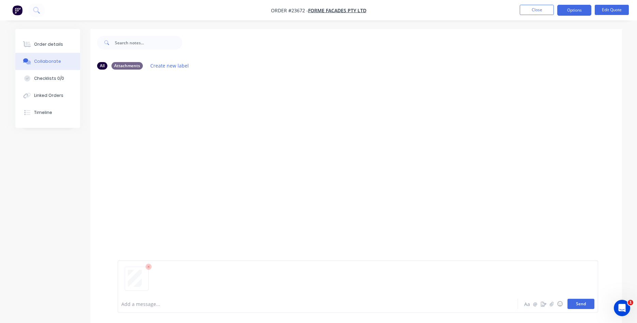
click at [580, 304] on button "Send" at bounding box center [581, 304] width 27 height 10
click at [544, 11] on button "Close" at bounding box center [537, 10] width 34 height 10
